Goal: Task Accomplishment & Management: Manage account settings

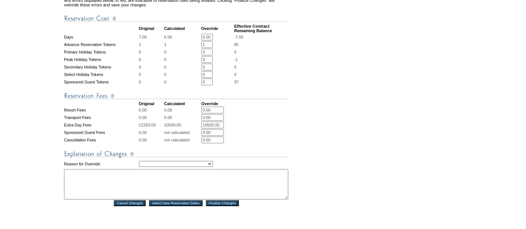
scroll to position [263, 0]
click at [173, 164] on select "Creating Continuous Stay Days Rebooked After Cancellation Editing Occupant Expe…" at bounding box center [176, 164] width 74 height 6
select select "1043"
click at [139, 161] on select "Creating Continuous Stay Days Rebooked After Cancellation Editing Occupant Expe…" at bounding box center [176, 164] width 74 height 6
click at [131, 198] on textarea at bounding box center [176, 184] width 224 height 30
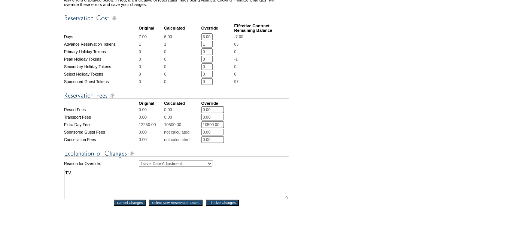
type textarea "tv"
click at [221, 206] on input "Finalize Changes" at bounding box center [222, 203] width 33 height 6
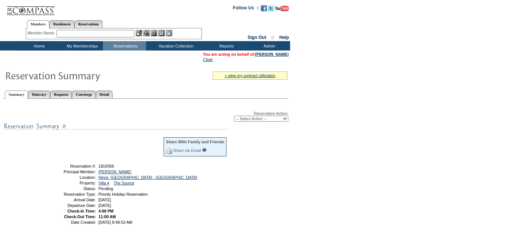
click at [255, 117] on select "-- Select Action -- Modify Reservation Dates Modify Reservation Cost Modify Occ…" at bounding box center [261, 119] width 54 height 6
select select "ChangeCost"
click at [234, 116] on select "-- Select Action -- Modify Reservation Dates Modify Reservation Cost Modify Occ…" at bounding box center [261, 119] width 54 height 6
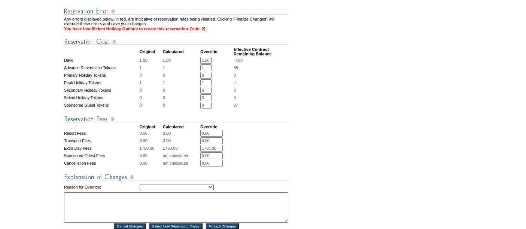
scroll to position [245, 0]
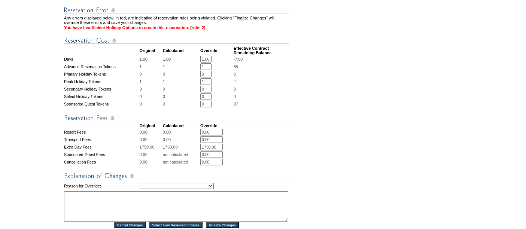
drag, startPoint x: 211, startPoint y: 83, endPoint x: 177, endPoint y: 84, distance: 33.7
click at [177, 84] on tr "Peak Holiday Tokens 1 1 1 * * -1" at bounding box center [176, 81] width 225 height 7
type input "0"
click at [338, 117] on form "Follow Us ::" at bounding box center [261, 43] width 523 height 572
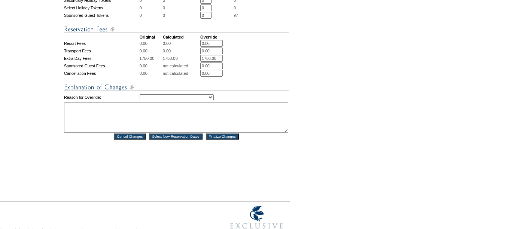
scroll to position [342, 0]
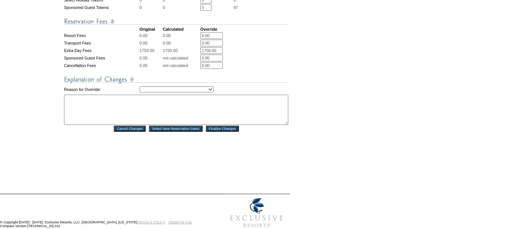
click at [180, 89] on select "Creating Continuous Stay Days Rebooked After Cancellation Editing Occupant Expe…" at bounding box center [177, 89] width 74 height 6
select select "1042"
click at [140, 87] on select "Creating Continuous Stay Days Rebooked After Cancellation Editing Occupant Expe…" at bounding box center [177, 89] width 74 height 6
click at [134, 116] on textarea at bounding box center [176, 110] width 224 height 30
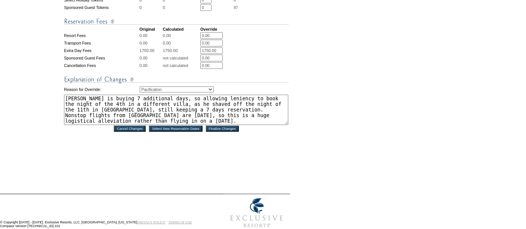
type textarea "[PERSON_NAME] is buying 7 additional days, so allowing leniency to book the nig…"
click at [220, 131] on input "Finalize Changes" at bounding box center [222, 129] width 33 height 6
